Goal: Information Seeking & Learning: Understand process/instructions

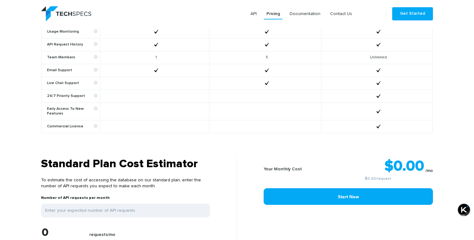
scroll to position [455, 0]
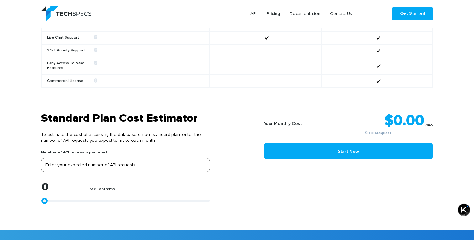
click at [173, 162] on input "tel" at bounding box center [125, 165] width 169 height 14
type input "3"
type input "30"
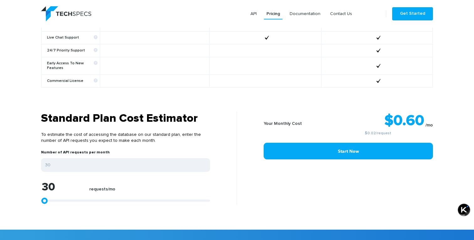
click at [117, 172] on form "Number of API requests per month 30 30 requests/mo" at bounding box center [125, 177] width 169 height 55
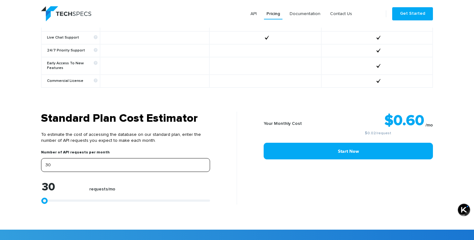
click at [105, 164] on input "30" at bounding box center [125, 165] width 169 height 14
type input "300"
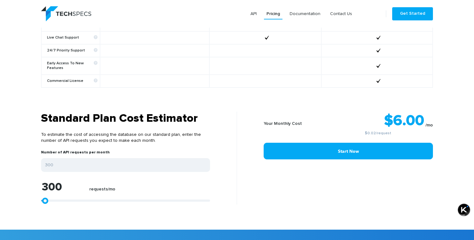
type input "1412"
type input "1783"
type input "3638"
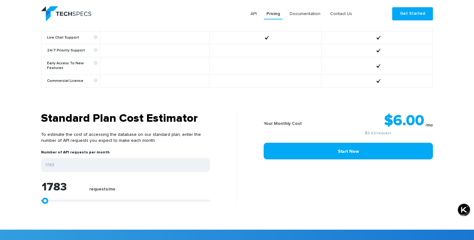
type input "3638"
type input "5679"
type input "8276"
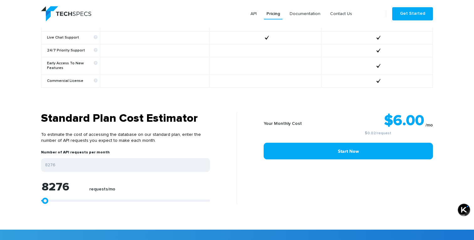
type input "14213"
type input "17738"
type input "20335"
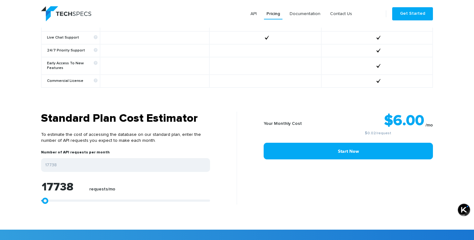
type input "20335"
type input "22933"
type input "26087"
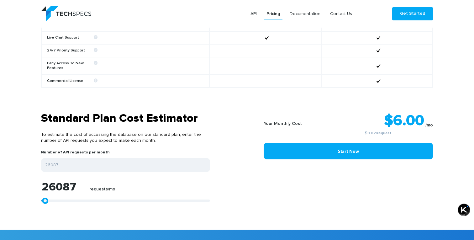
type input "28128"
type input "29241"
type input "30354"
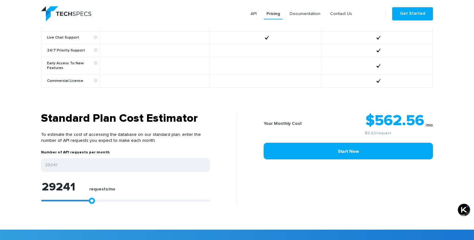
type input "30354"
type input "31467"
type input "32580"
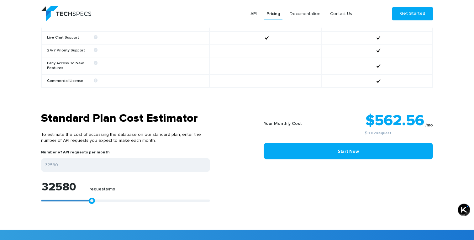
type input "33508"
type input "34436"
type input "34621"
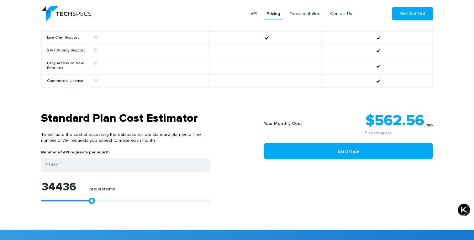
type input "34621"
type input "34807"
type input "34621"
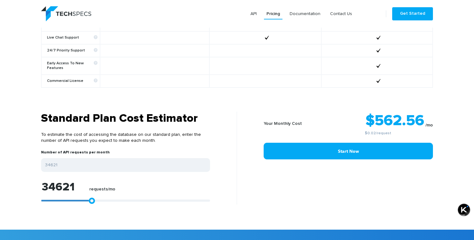
type input "34250"
type input "33508"
type input "32395"
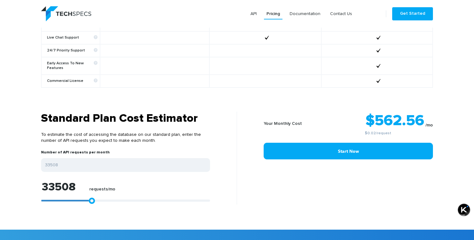
type input "32395"
type input "31096"
type input "28313"
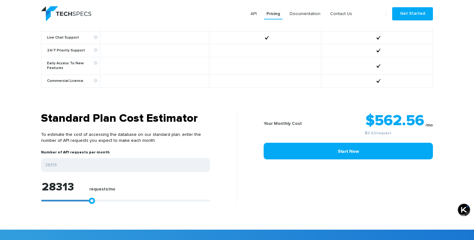
type input "24788"
type input "20707"
type input "15883"
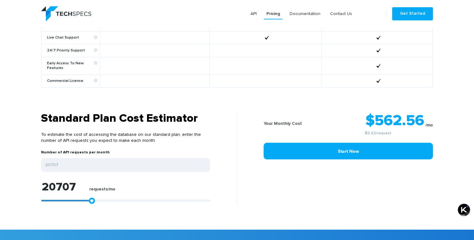
type input "15883"
type input "11059"
type input "7349"
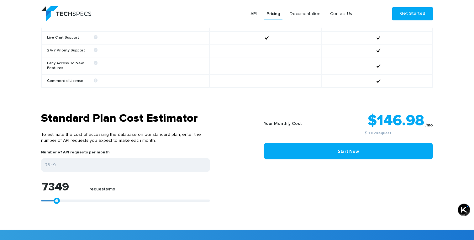
type input "4009"
type input "0"
drag, startPoint x: 46, startPoint y: 197, endPoint x: 32, endPoint y: 195, distance: 14.6
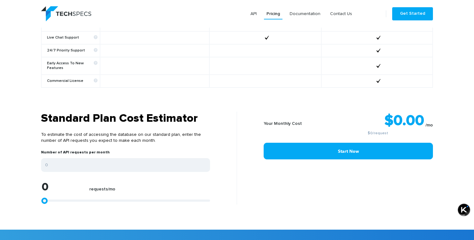
click at [32, 195] on section "Standard Plan Cost Estimator To estimate the cost of accessing the database on …" at bounding box center [237, 171] width 474 height 118
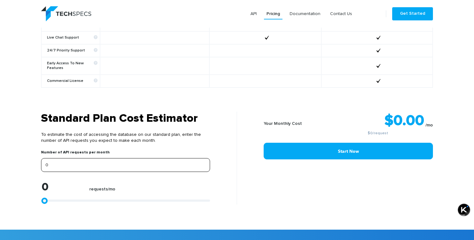
click at [77, 158] on input "0" at bounding box center [125, 165] width 169 height 14
type input "30"
type input "300"
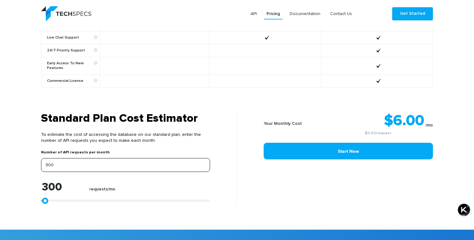
type input "3000"
type input "300"
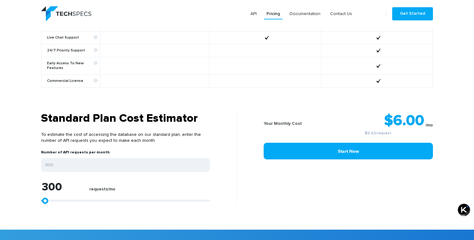
click at [241, 196] on div "Your Monthly Cost $6.00 /mo $0.02 /request Start Now" at bounding box center [337, 158] width 201 height 93
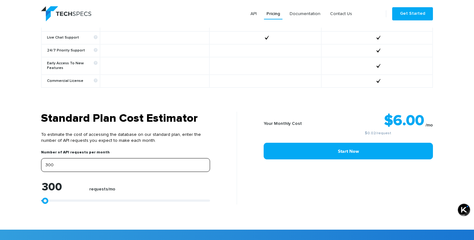
click at [147, 163] on input "300" at bounding box center [125, 165] width 169 height 14
type input "3000"
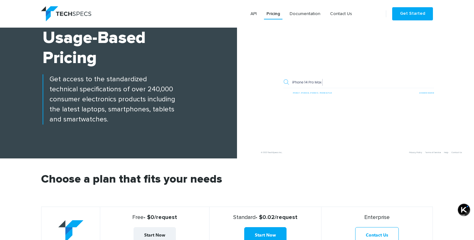
scroll to position [0, 0]
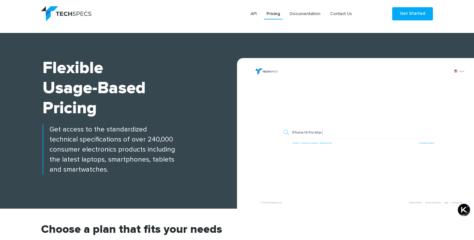
type input "3000"
click at [406, 19] on link "Get Started" at bounding box center [412, 13] width 41 height 13
